Goal: Complete application form: Complete application form

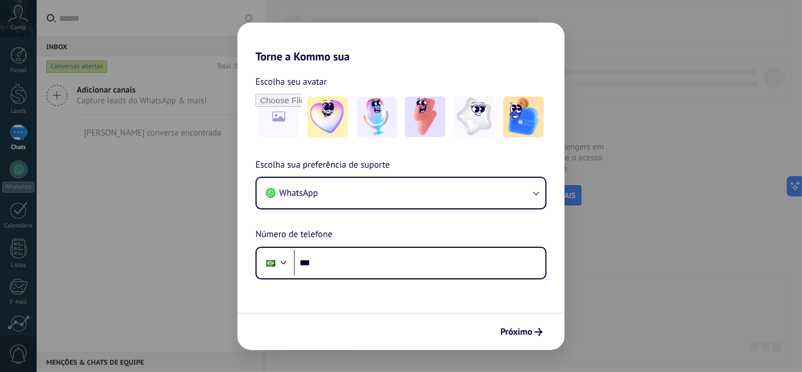
drag, startPoint x: 0, startPoint y: 0, endPoint x: 152, endPoint y: 245, distance: 288.8
click at [152, 245] on div "Torne a Kommo sua Escolha seu avatar Escolha sua preferência de suporte WhatsAp…" at bounding box center [401, 186] width 802 height 372
click at [630, 121] on div "Torne a Kommo sua Escolha seu avatar Escolha sua preferência de suporte WhatsAp…" at bounding box center [401, 186] width 802 height 372
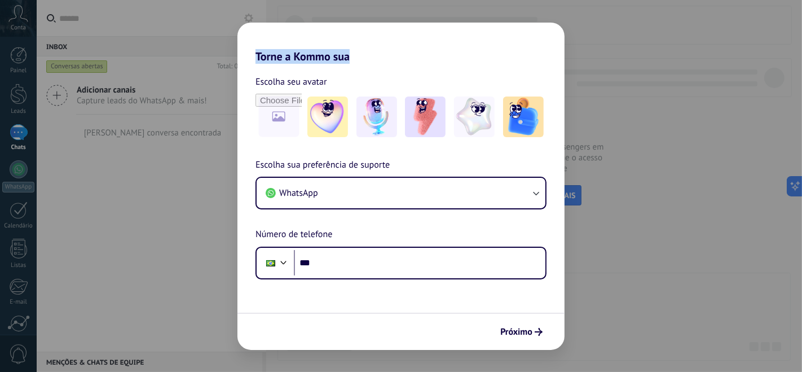
click at [214, 199] on div "Torne a Kommo sua Escolha seu avatar Escolha sua preferência de suporte WhatsAp…" at bounding box center [401, 186] width 802 height 372
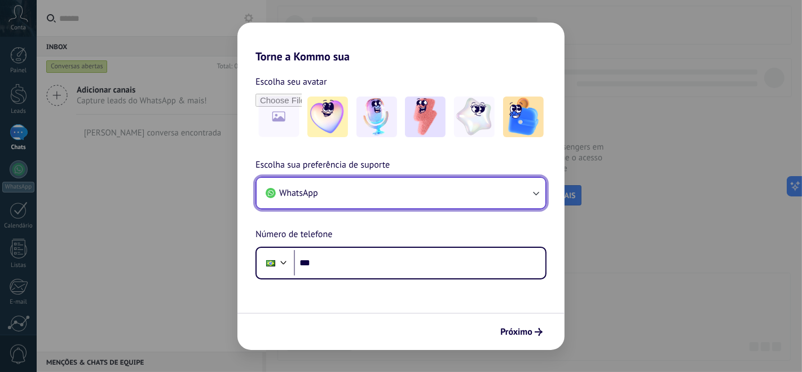
click at [364, 196] on button "WhatsApp" at bounding box center [401, 193] width 289 height 30
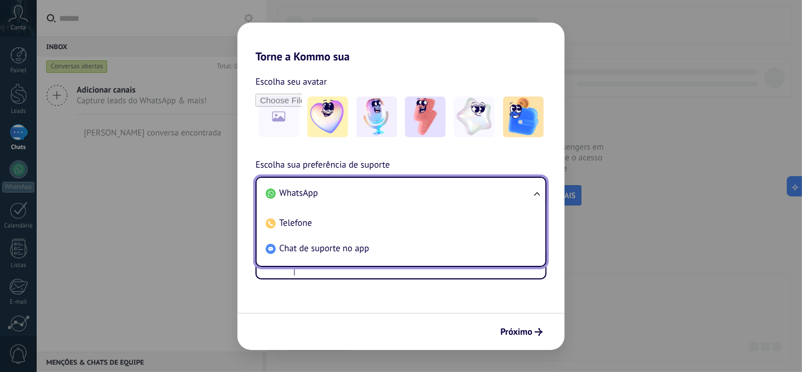
click at [364, 196] on li "WhatsApp" at bounding box center [398, 193] width 275 height 25
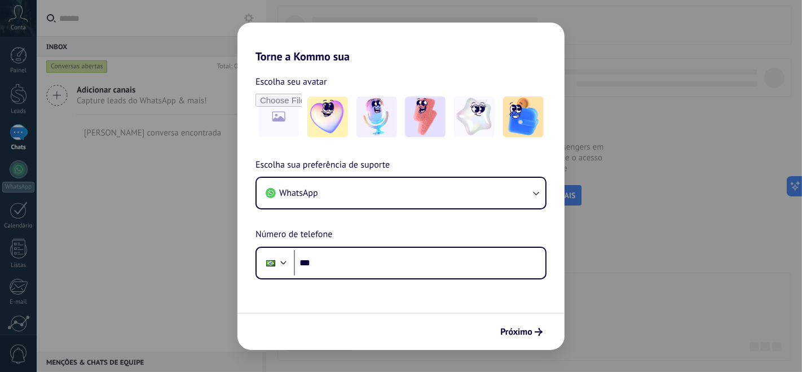
click at [72, 241] on div "Torne a Kommo sua Escolha seu avatar Escolha sua preferência de suporte WhatsAp…" at bounding box center [401, 186] width 802 height 372
click at [524, 334] on span "Próximo" at bounding box center [516, 332] width 32 height 8
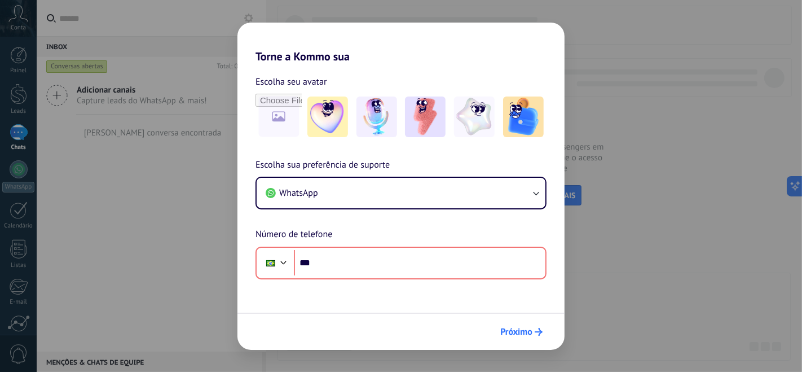
click at [524, 334] on span "Próximo" at bounding box center [516, 332] width 32 height 8
click at [151, 254] on div "Torne a Kommo sua Escolha seu avatar Escolha sua preferência de suporte WhatsAp…" at bounding box center [401, 186] width 802 height 372
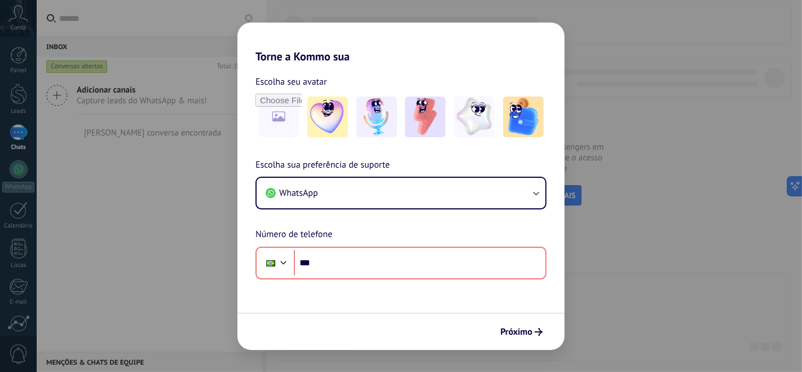
click at [151, 254] on div "Torne a Kommo sua Escolha seu avatar Escolha sua preferência de suporte WhatsAp…" at bounding box center [401, 186] width 802 height 372
